Goal: Find contact information: Find contact information

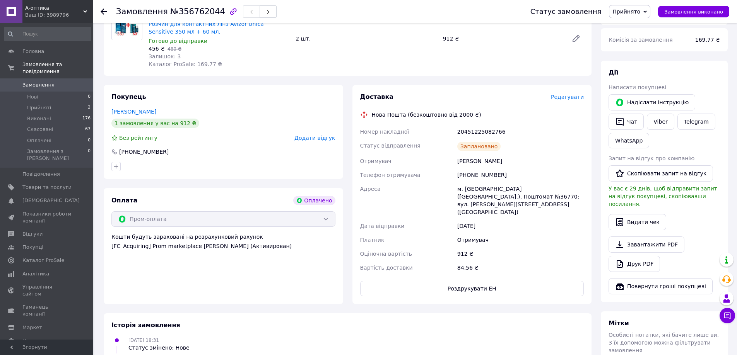
scroll to position [116, 0]
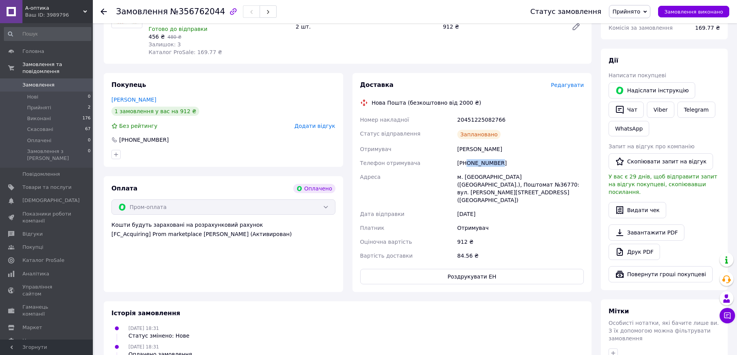
drag, startPoint x: 504, startPoint y: 161, endPoint x: 466, endPoint y: 162, distance: 37.1
click at [466, 162] on div "[PHONE_NUMBER]" at bounding box center [521, 163] width 130 height 14
copy div "0632456467"
click at [253, 324] on div "[DATE] 18:31 Статус змінено: Нове" at bounding box center [347, 331] width 478 height 15
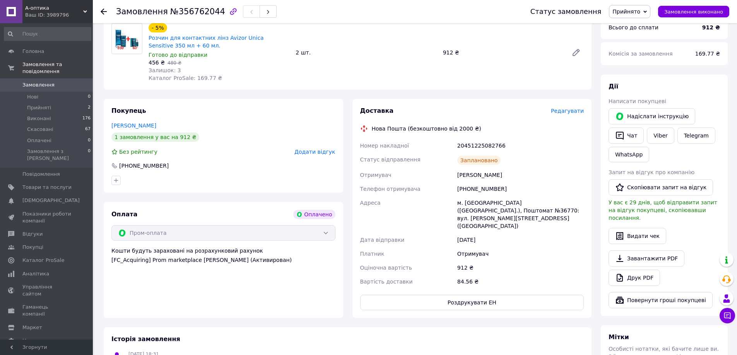
scroll to position [77, 0]
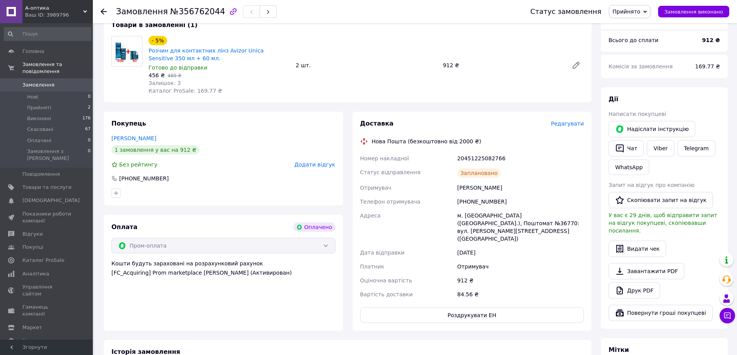
drag, startPoint x: 526, startPoint y: 186, endPoint x: 455, endPoint y: 191, distance: 71.3
click at [456, 191] on div "[PERSON_NAME]" at bounding box center [521, 188] width 130 height 14
copy div "[PERSON_NAME]"
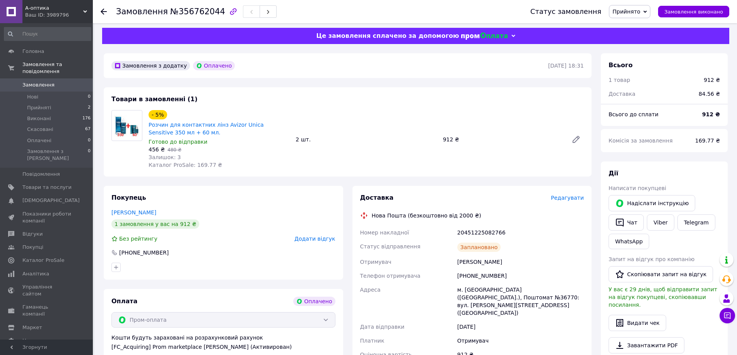
scroll to position [0, 0]
